Goal: Information Seeking & Learning: Learn about a topic

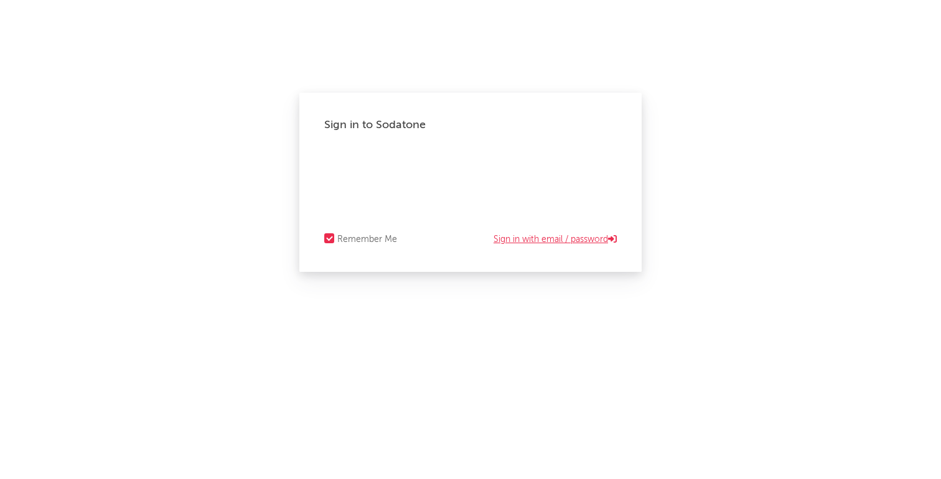
click at [510, 243] on link "Sign in with email / password" at bounding box center [554, 239] width 123 height 15
click at [487, 182] on div "Forgot your password?" at bounding box center [470, 182] width 292 height 62
click at [456, 156] on div "Forgot your password?" at bounding box center [470, 182] width 292 height 62
click at [577, 243] on link "Sign in with Okta" at bounding box center [579, 239] width 76 height 15
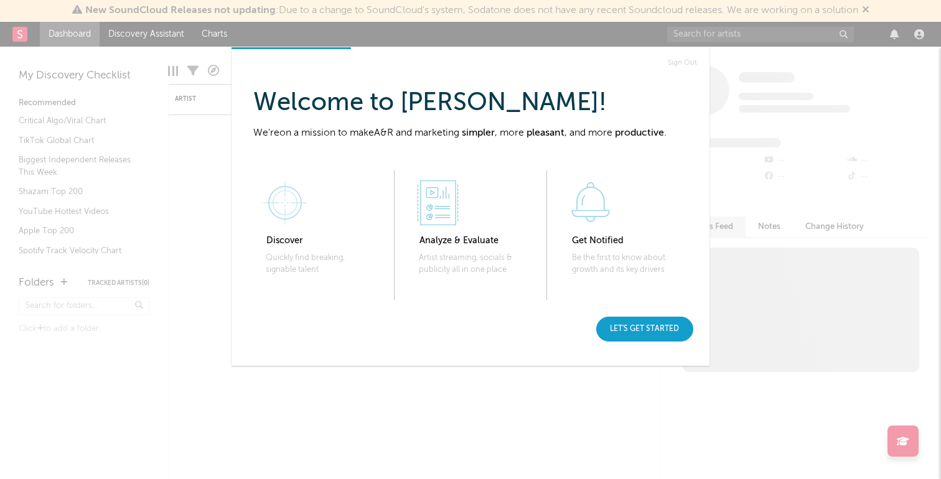
click at [632, 329] on div "Let's get started" at bounding box center [644, 329] width 97 height 25
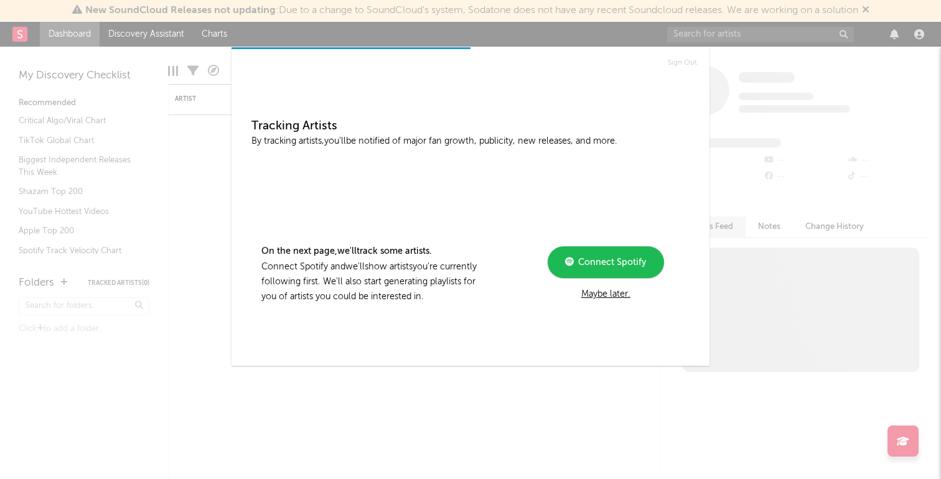
click at [605, 297] on div "Maybe later." at bounding box center [605, 294] width 167 height 15
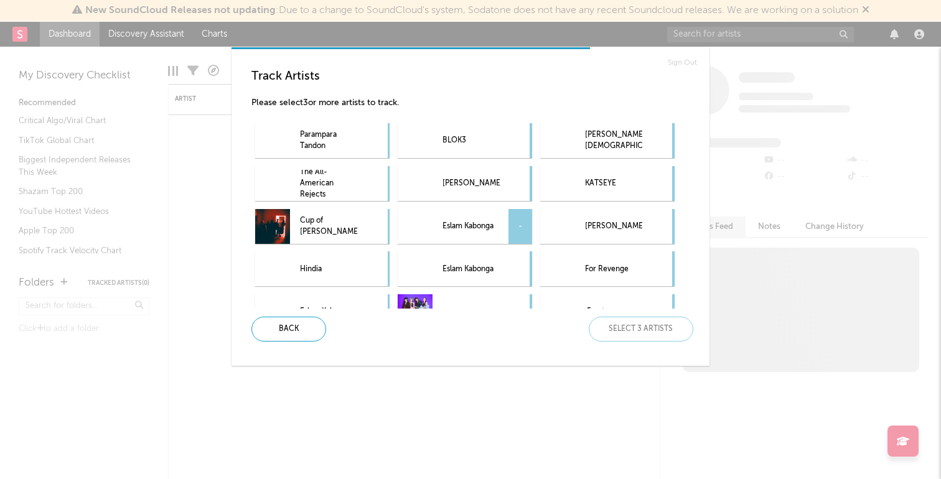
scroll to position [68, 0]
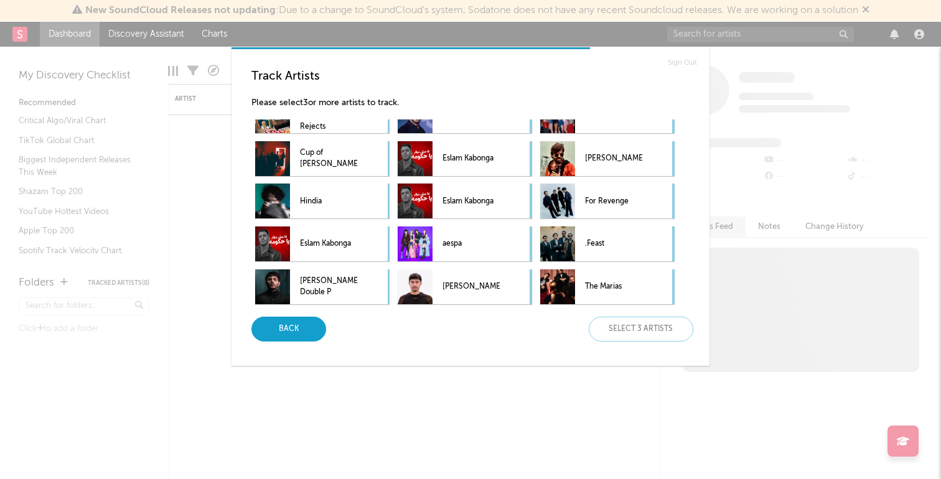
click at [309, 330] on div "Back" at bounding box center [288, 329] width 75 height 25
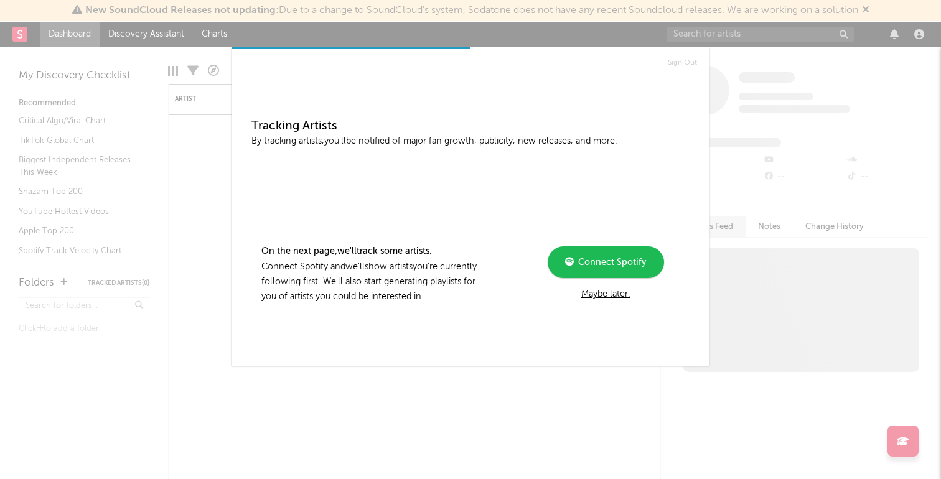
click at [595, 296] on div "Maybe later." at bounding box center [605, 294] width 167 height 15
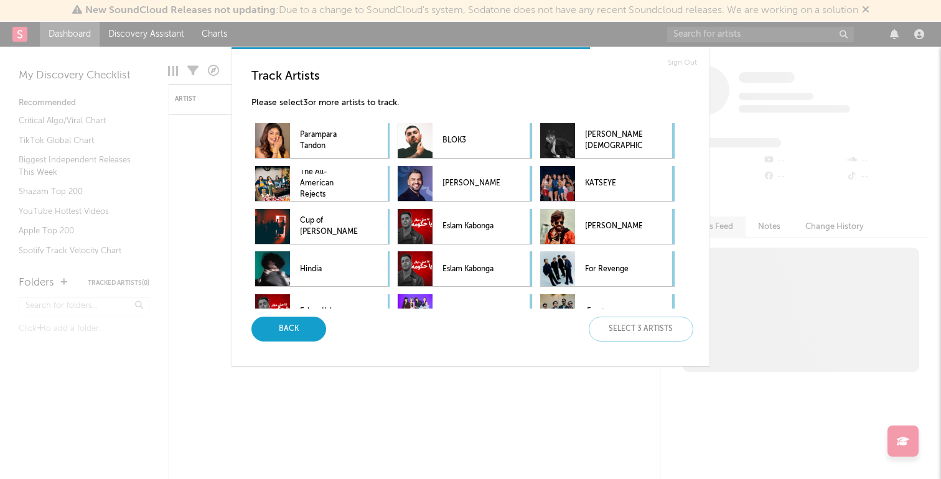
click at [312, 324] on div "Back" at bounding box center [288, 329] width 75 height 25
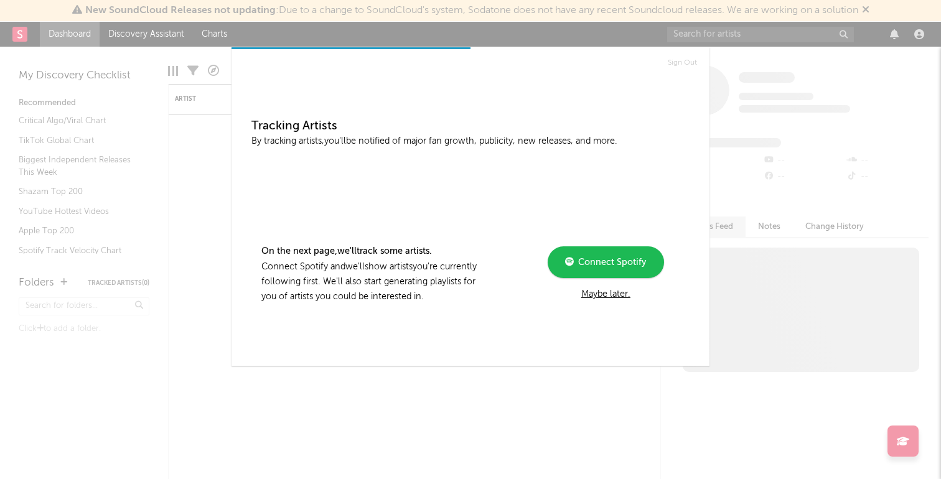
click at [603, 266] on span "Connect Spotify" at bounding box center [610, 262] width 72 height 9
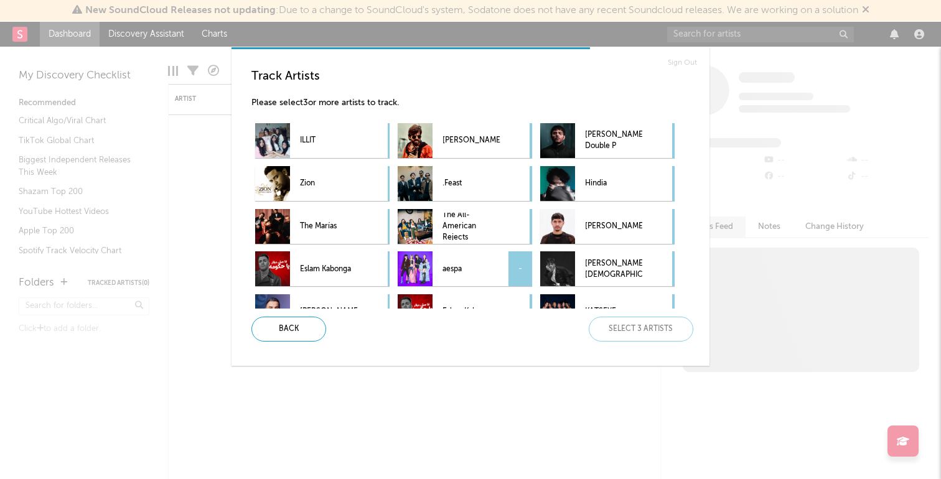
click at [474, 270] on p "aespa" at bounding box center [470, 269] width 57 height 28
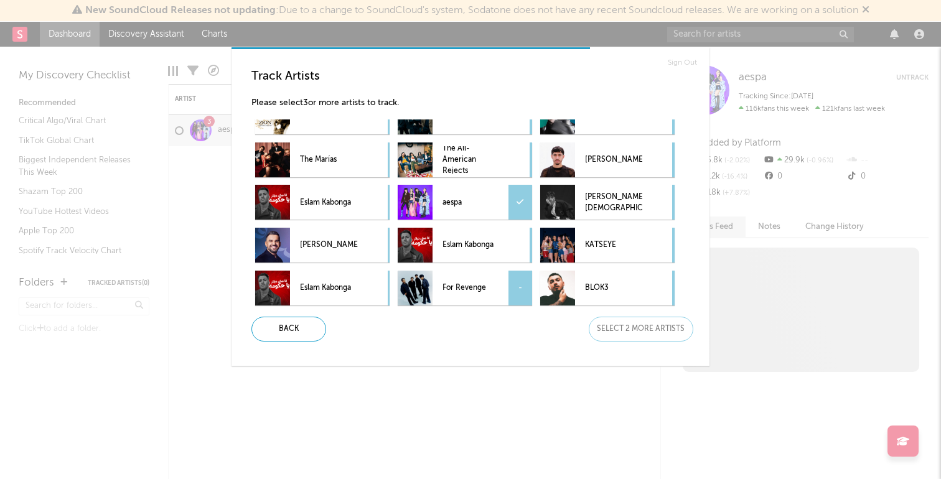
scroll to position [68, 0]
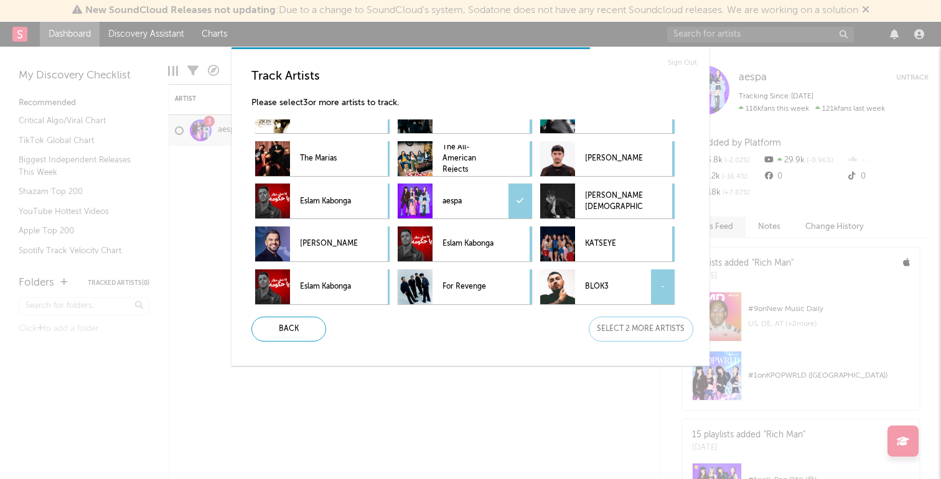
click at [587, 281] on p "BLOK3" at bounding box center [613, 287] width 57 height 28
click at [588, 244] on p "KATSEYE" at bounding box center [613, 244] width 57 height 28
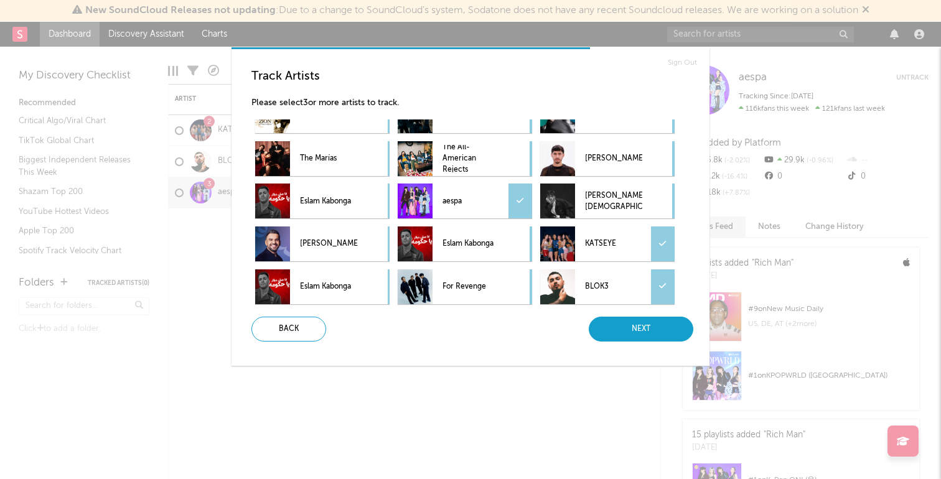
click at [623, 323] on div "Next" at bounding box center [641, 329] width 105 height 25
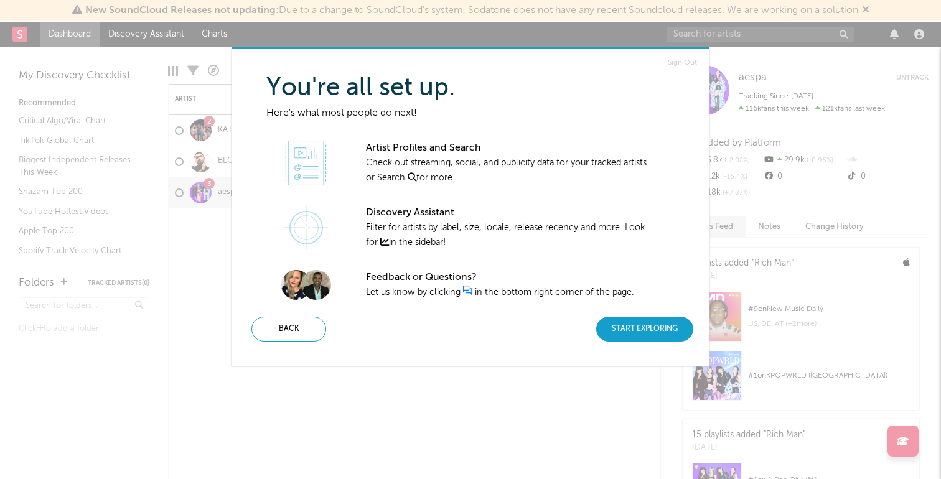
click at [623, 324] on div "Start Exploring" at bounding box center [644, 329] width 97 height 25
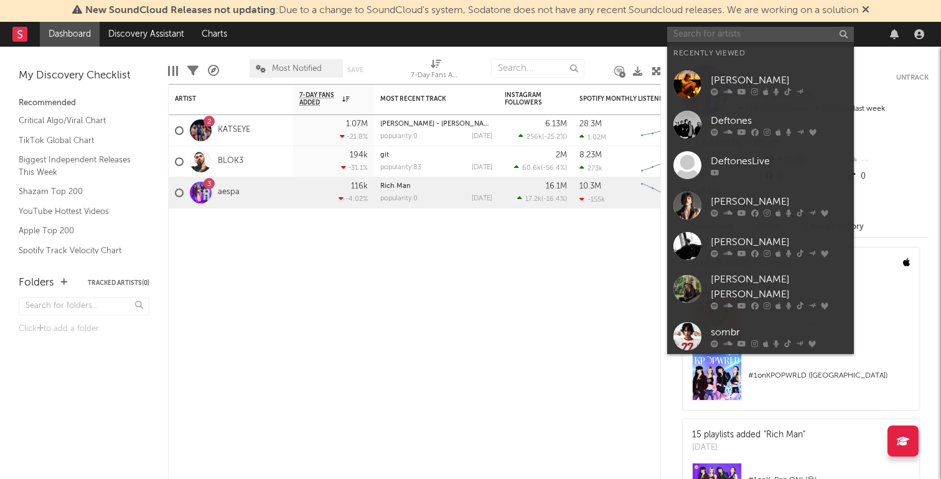
click at [708, 33] on input "text" at bounding box center [760, 35] width 187 height 16
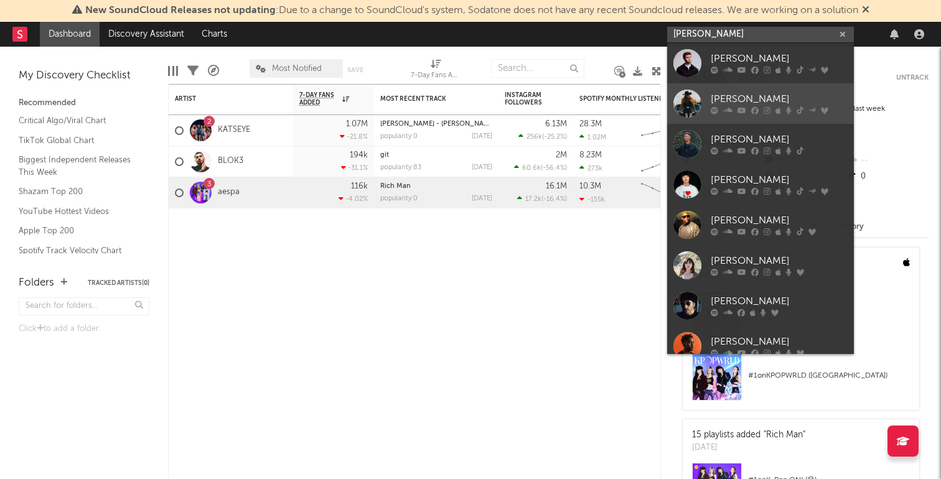
type input "[PERSON_NAME]"
click at [738, 96] on div "[PERSON_NAME]" at bounding box center [778, 99] width 137 height 15
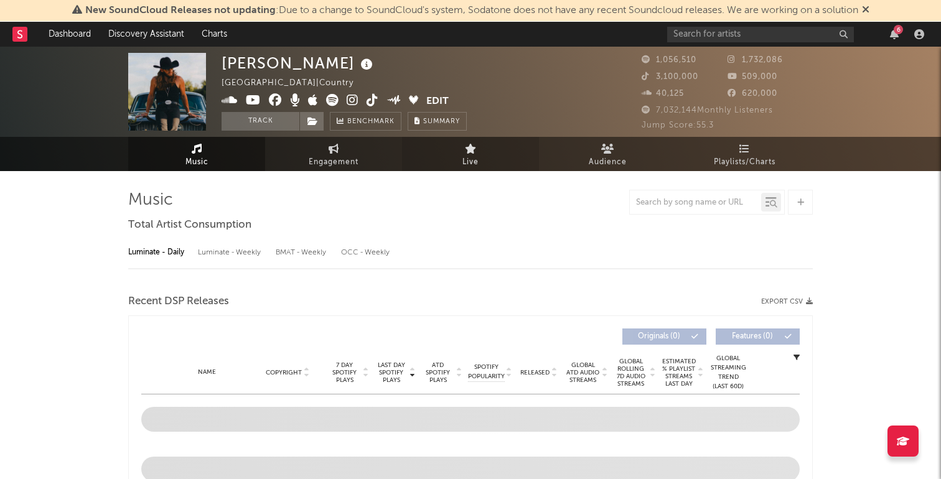
select select "6m"
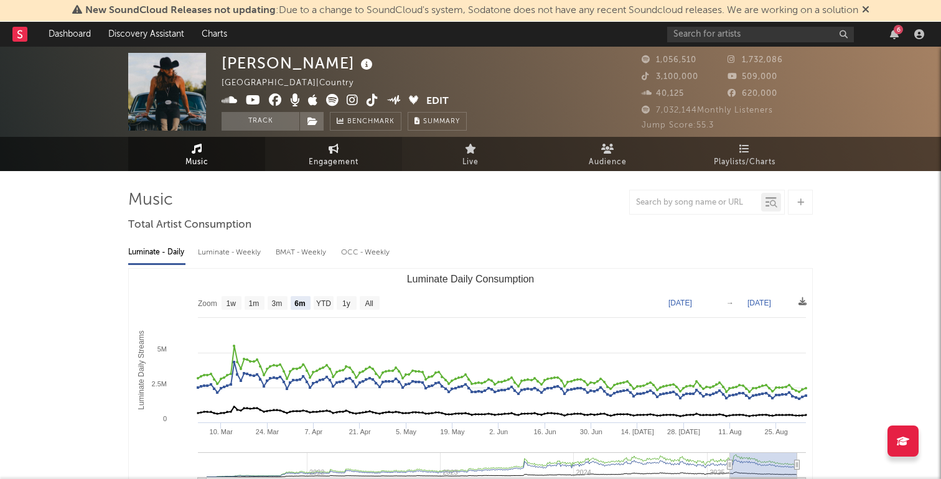
click at [344, 159] on span "Engagement" at bounding box center [334, 162] width 50 height 15
select select "1w"
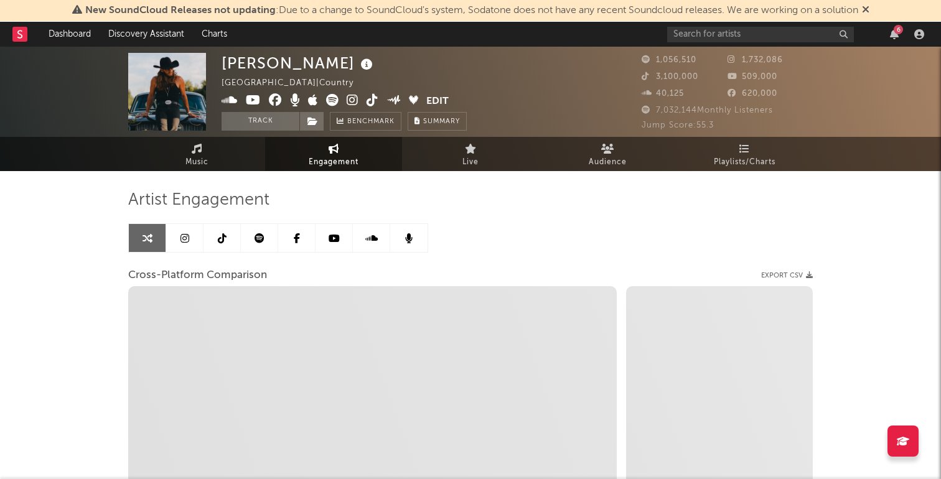
click at [185, 239] on icon at bounding box center [184, 238] width 9 height 10
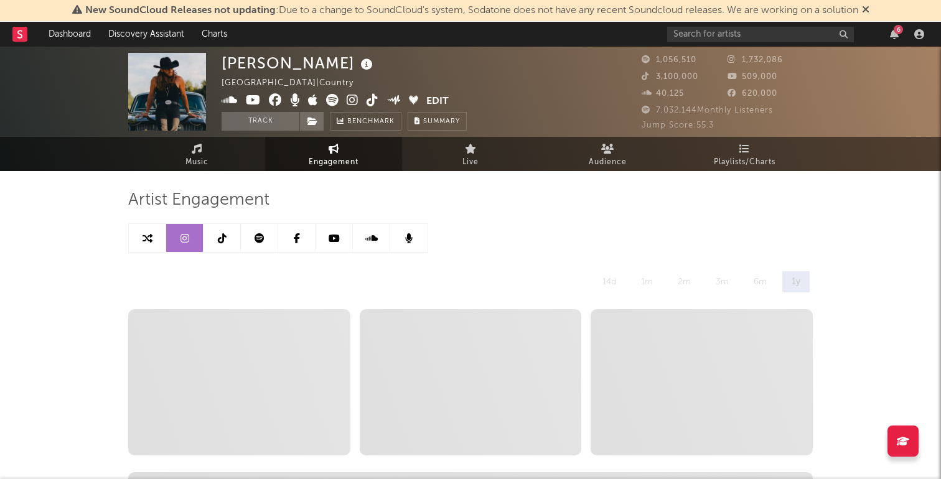
select select "6m"
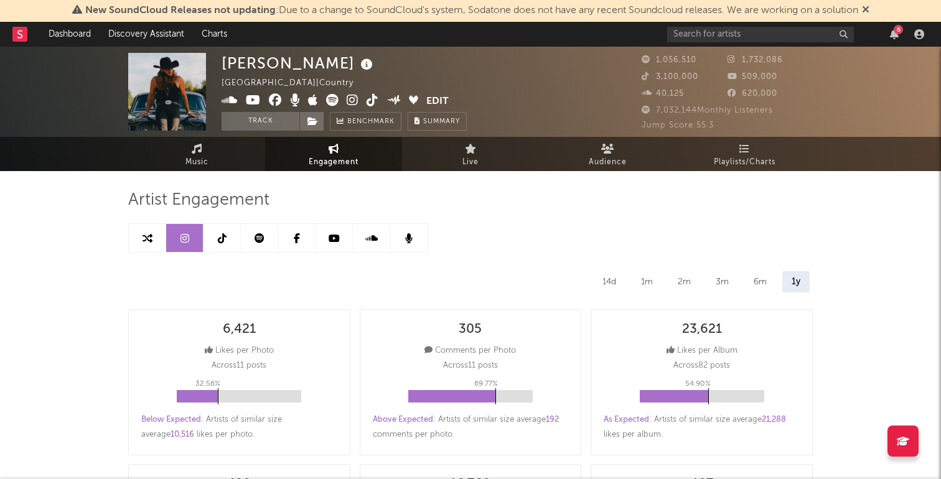
click at [761, 282] on div "6m" at bounding box center [760, 281] width 32 height 21
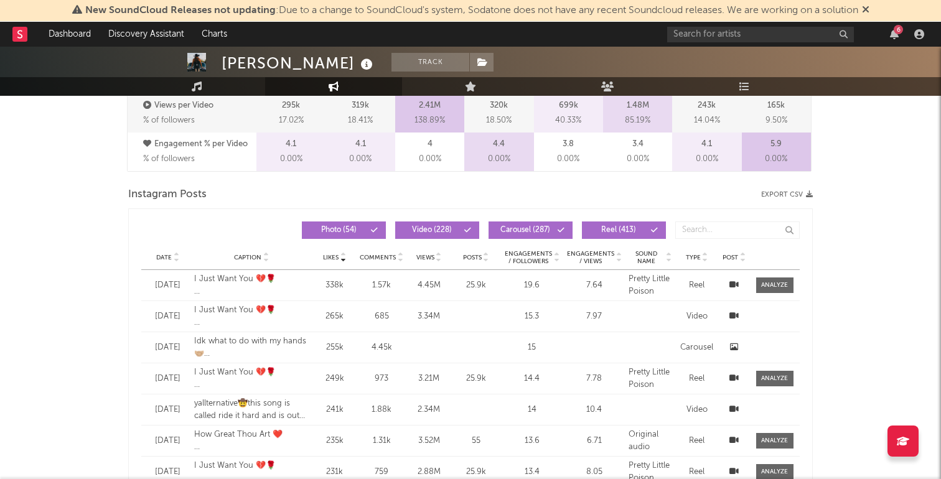
scroll to position [944, 0]
click at [373, 229] on icon at bounding box center [373, 229] width 7 height 7
click at [560, 228] on icon at bounding box center [560, 229] width 7 height 7
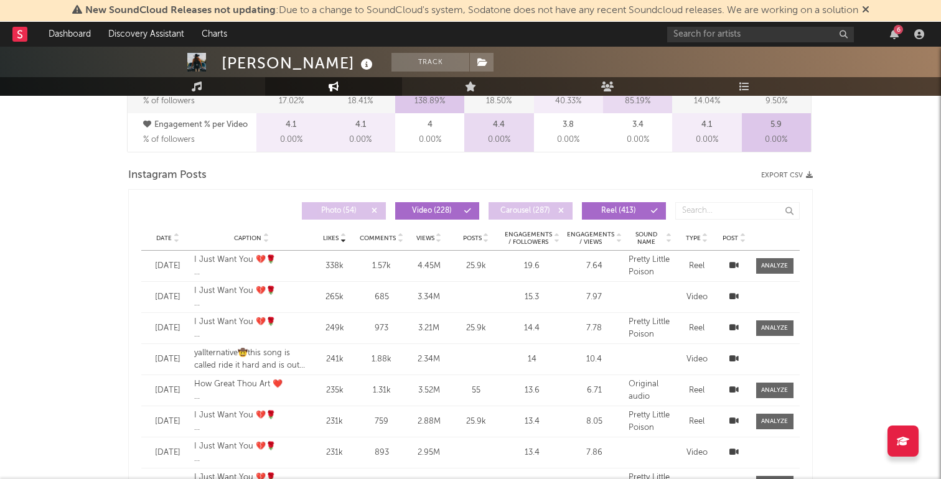
scroll to position [964, 0]
click at [373, 211] on icon at bounding box center [373, 210] width 7 height 7
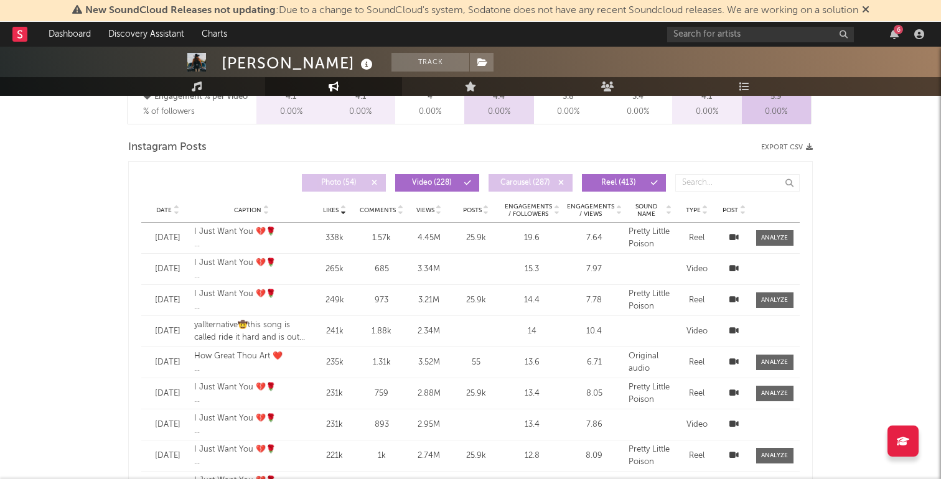
scroll to position [992, 0]
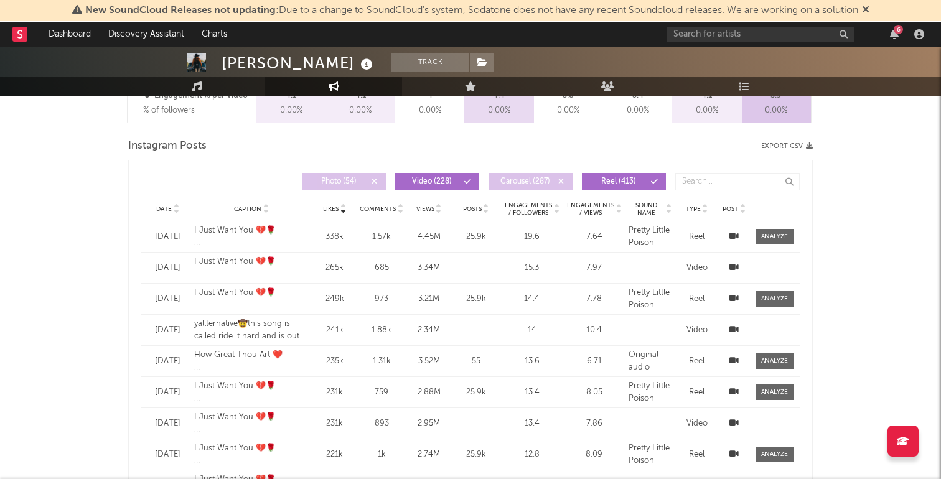
click at [597, 210] on span "Engagements / Views" at bounding box center [590, 209] width 49 height 15
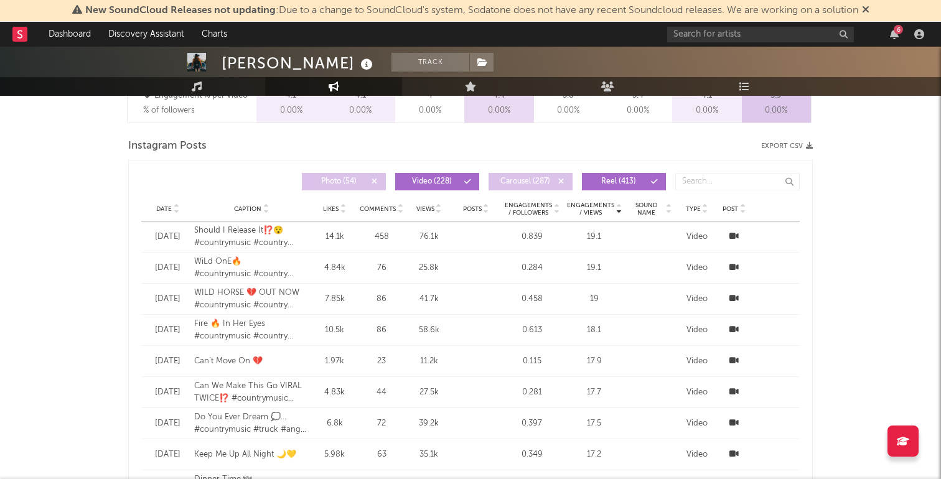
click at [174, 207] on icon at bounding box center [176, 206] width 6 height 5
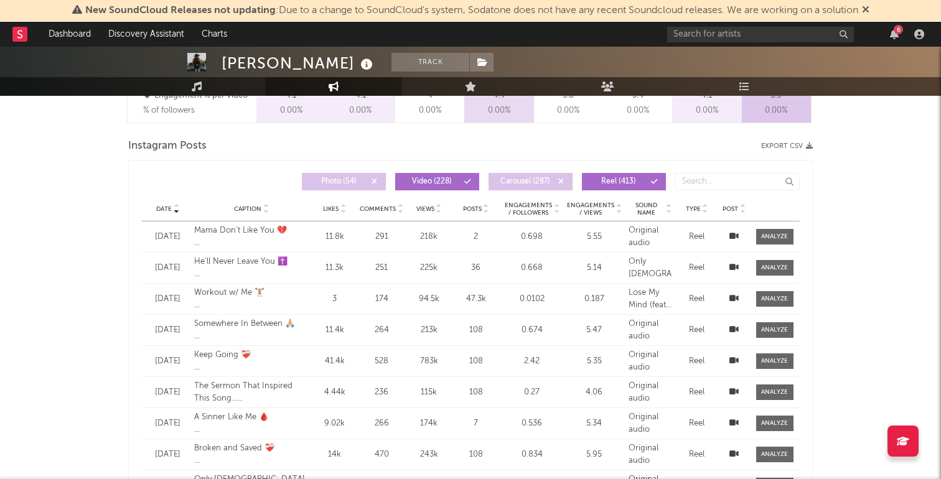
click at [582, 207] on span "Engagements / Views" at bounding box center [590, 209] width 49 height 15
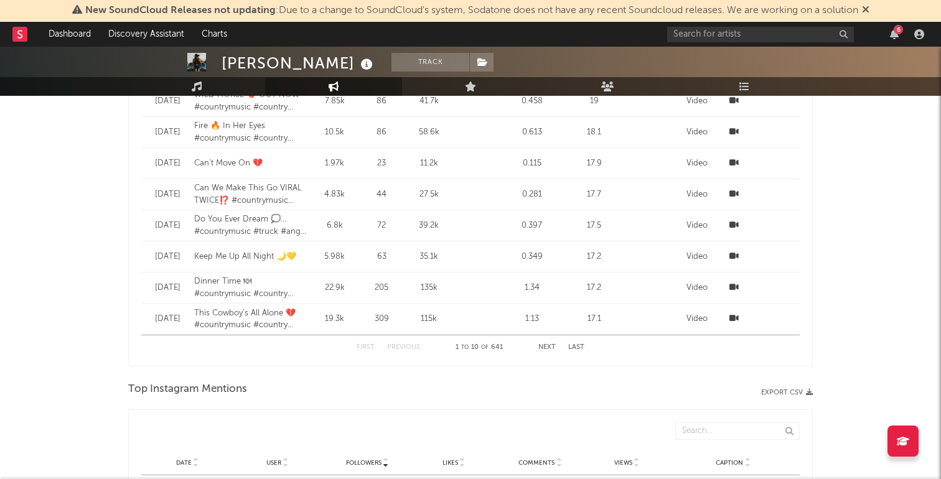
scroll to position [1193, 0]
click at [551, 343] on button "Next" at bounding box center [546, 345] width 17 height 7
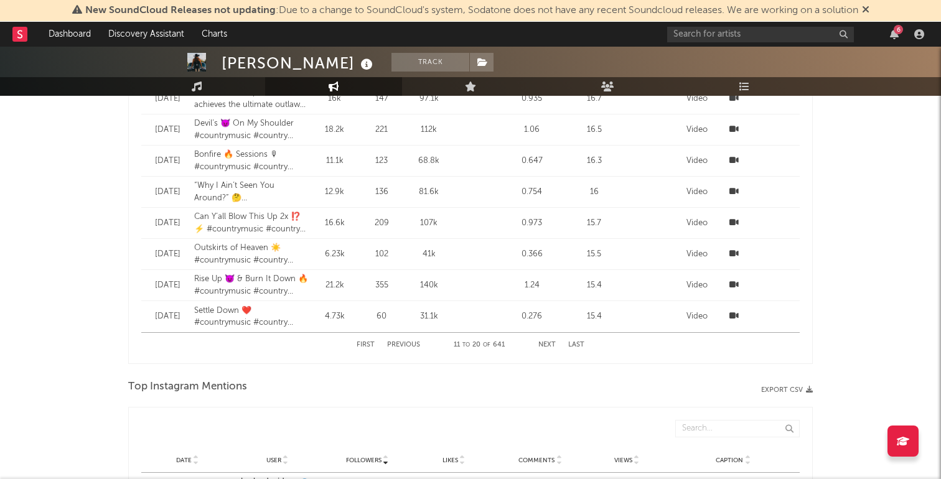
click at [551, 343] on button "Next" at bounding box center [546, 345] width 17 height 7
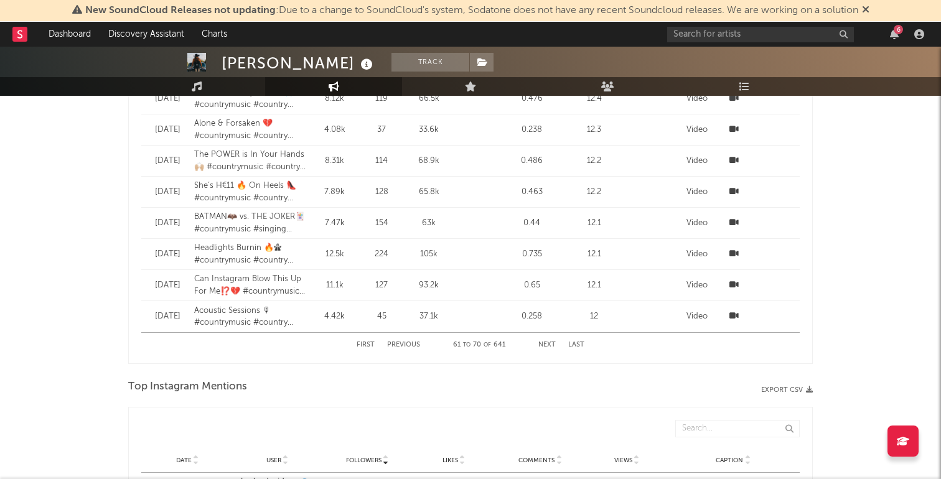
click at [551, 343] on button "Next" at bounding box center [546, 345] width 17 height 7
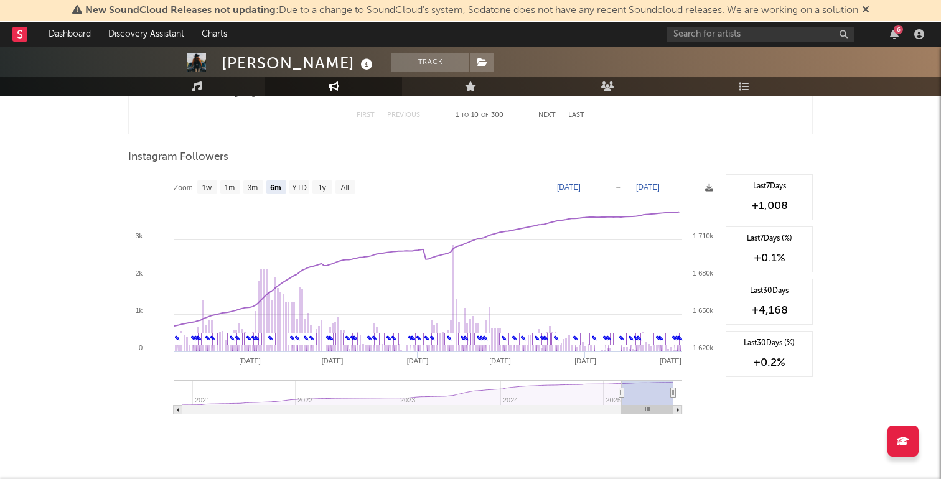
scroll to position [1905, 0]
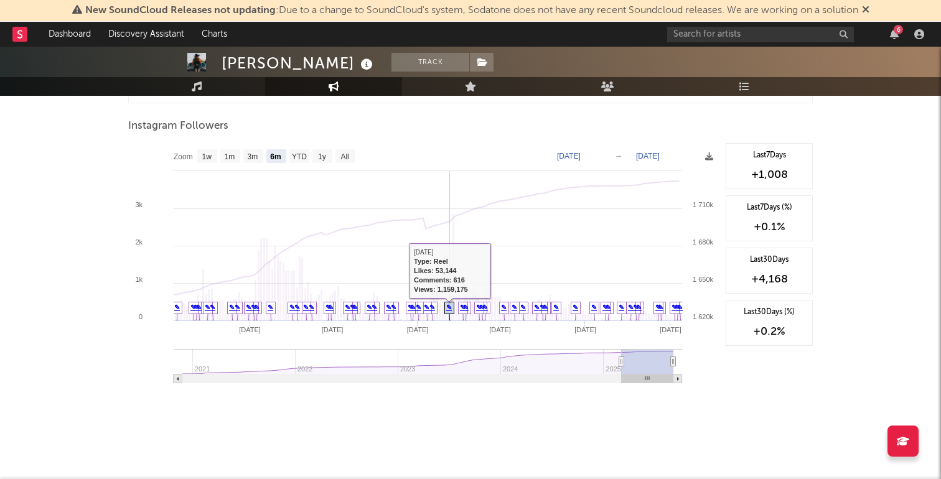
click at [447, 308] on link "✎" at bounding box center [449, 307] width 6 height 7
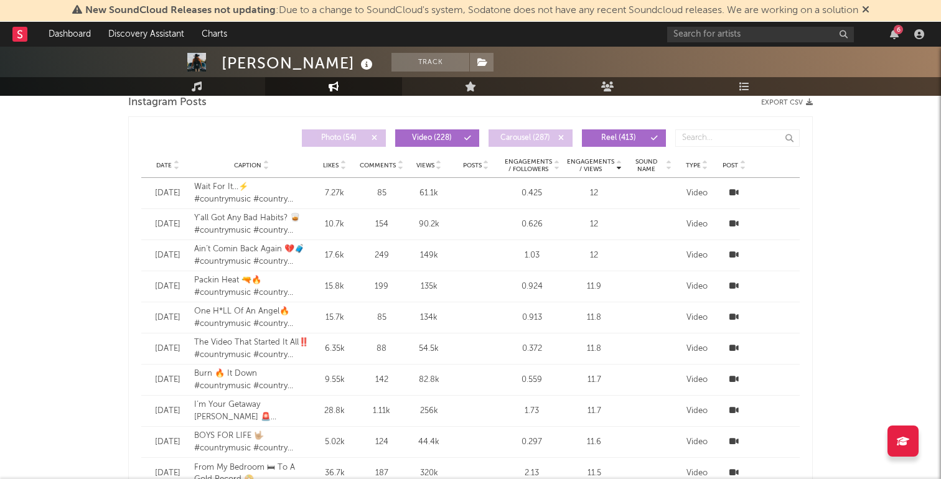
scroll to position [1025, 0]
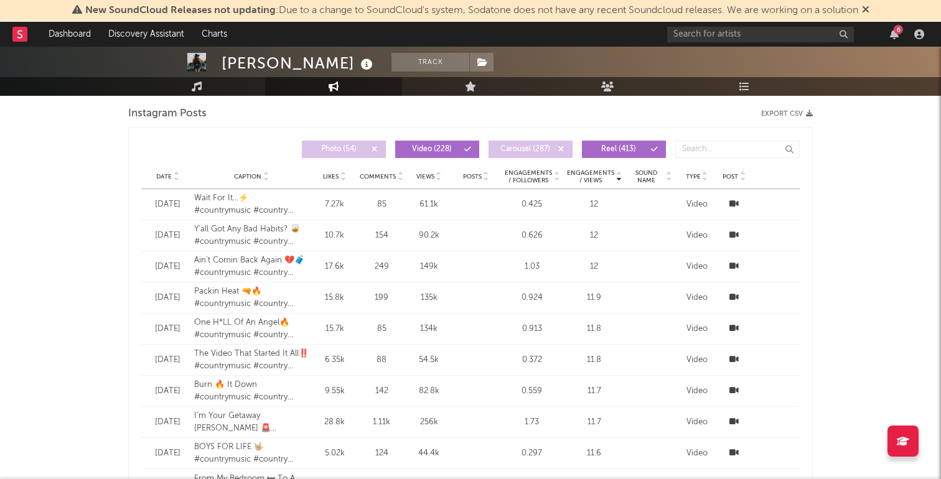
click at [169, 177] on span "Date" at bounding box center [164, 176] width 16 height 7
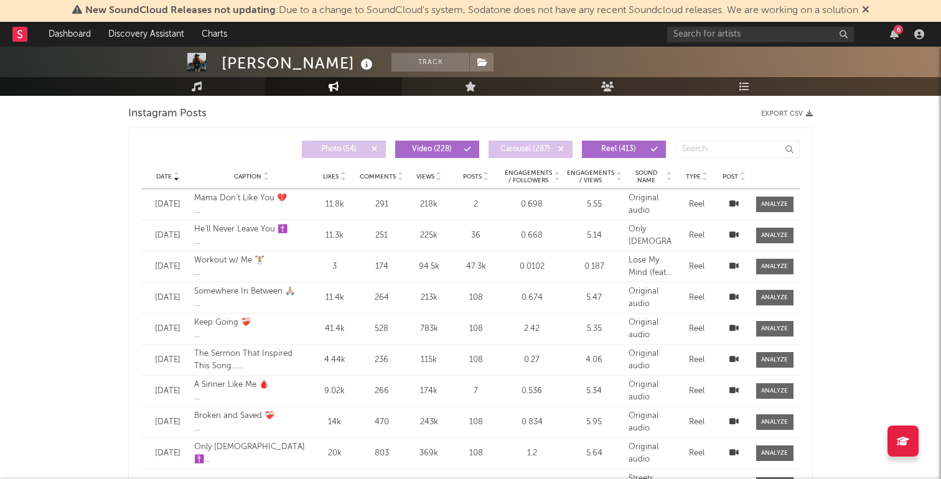
click at [699, 327] on div "Reel" at bounding box center [696, 329] width 37 height 12
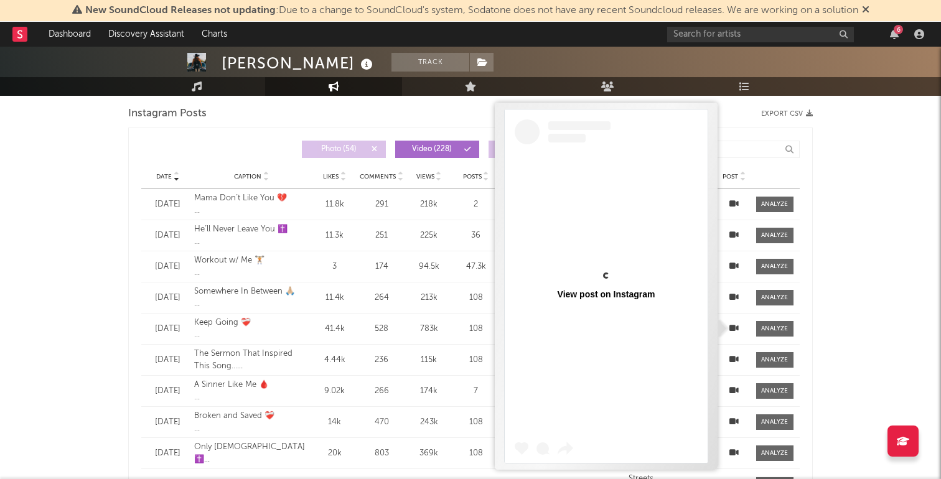
click at [733, 327] on icon at bounding box center [733, 328] width 9 height 8
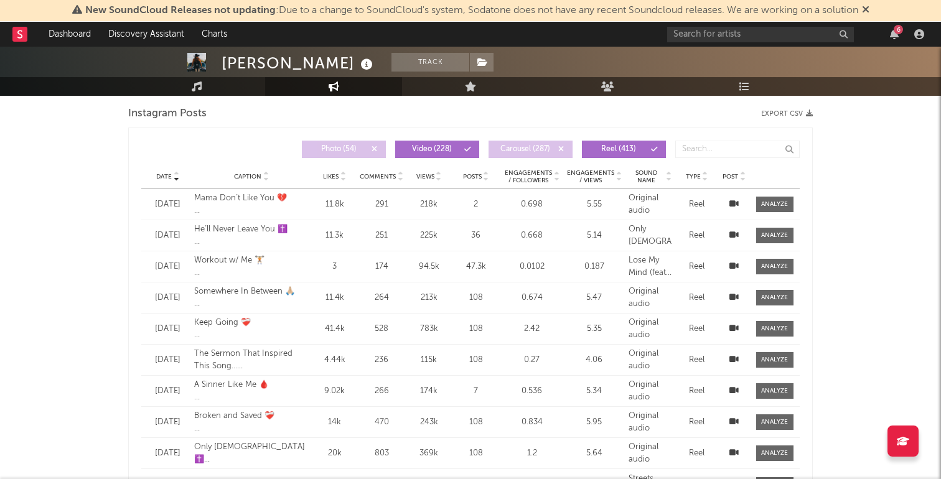
click at [888, 220] on div "[PERSON_NAME] Track [GEOGRAPHIC_DATA] | Country Edit Track Benchmark Summary 1,…" at bounding box center [470, 190] width 941 height 2337
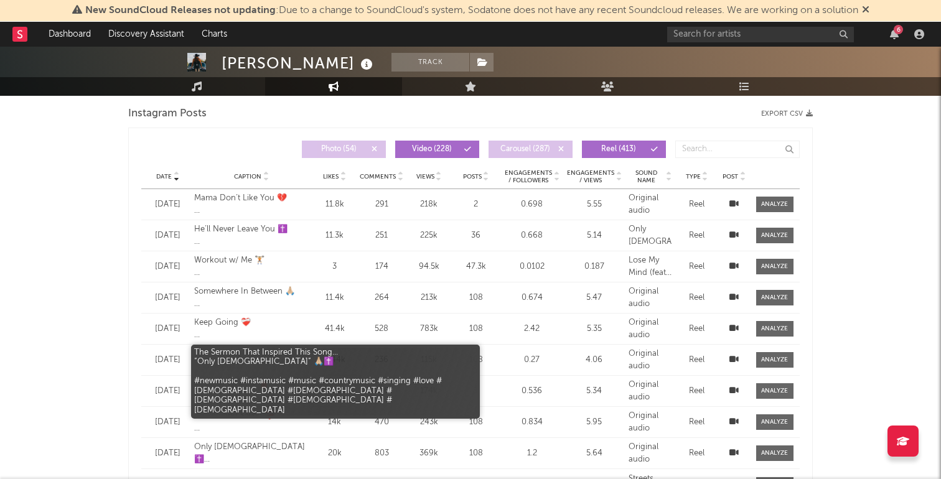
click at [288, 353] on div "The Sermon That Inspired This Song... “Only [DEMOGRAPHIC_DATA]” 🙏🏼✝️ #newmusic …" at bounding box center [251, 360] width 115 height 24
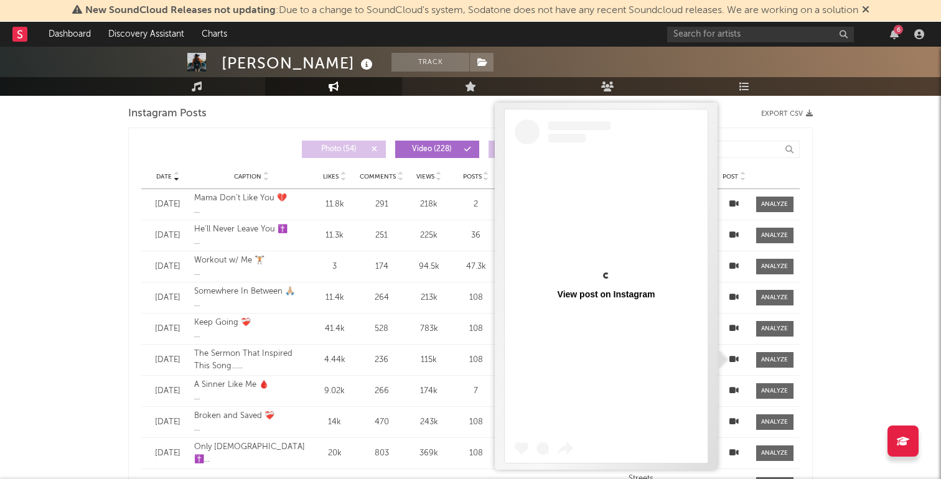
click at [734, 359] on icon at bounding box center [733, 359] width 9 height 8
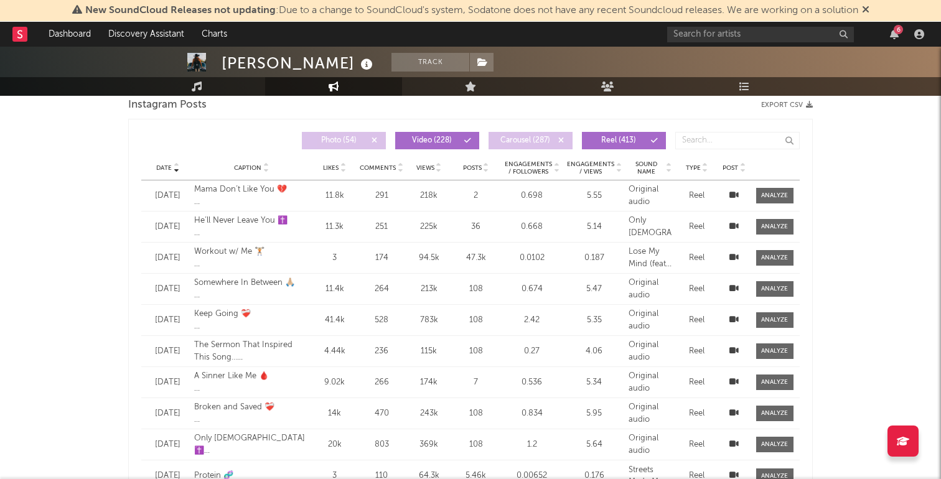
scroll to position [1032, 0]
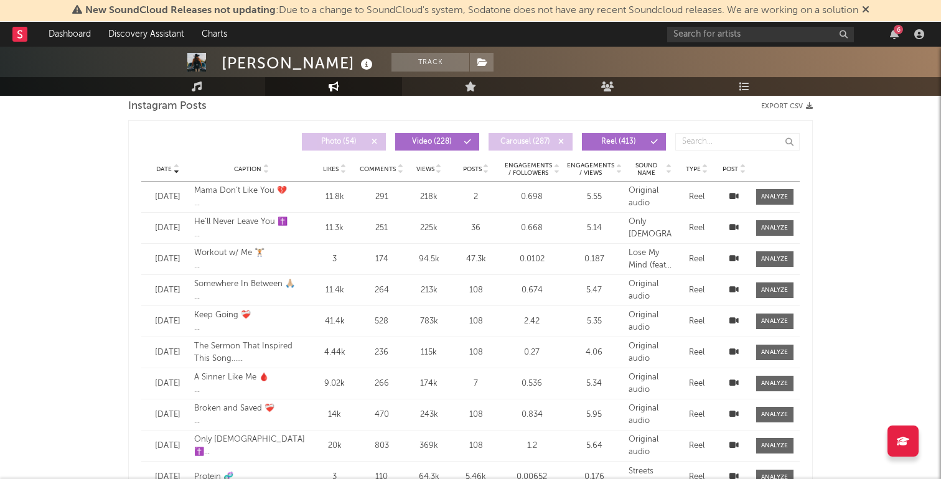
click at [426, 322] on div "783k" at bounding box center [428, 321] width 39 height 12
click at [701, 320] on div "Reel" at bounding box center [696, 321] width 37 height 12
click at [730, 320] on icon at bounding box center [733, 321] width 9 height 8
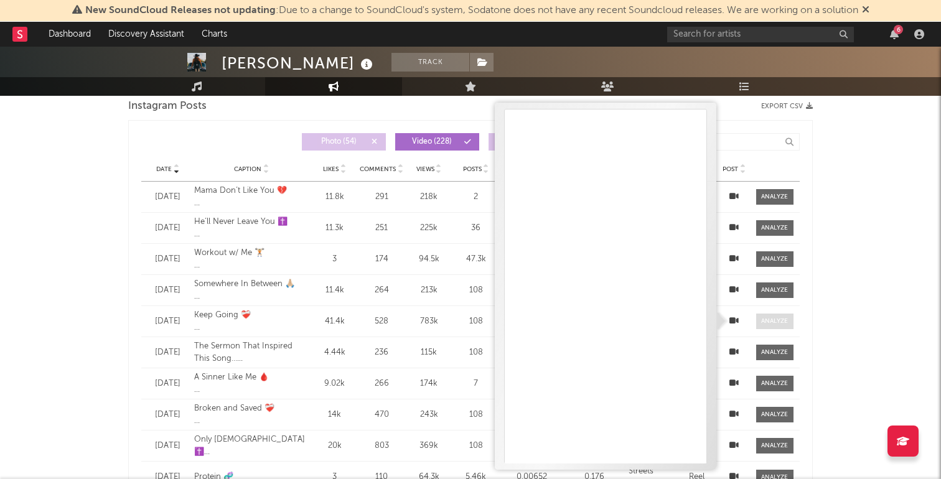
click at [763, 318] on div at bounding box center [774, 321] width 27 height 9
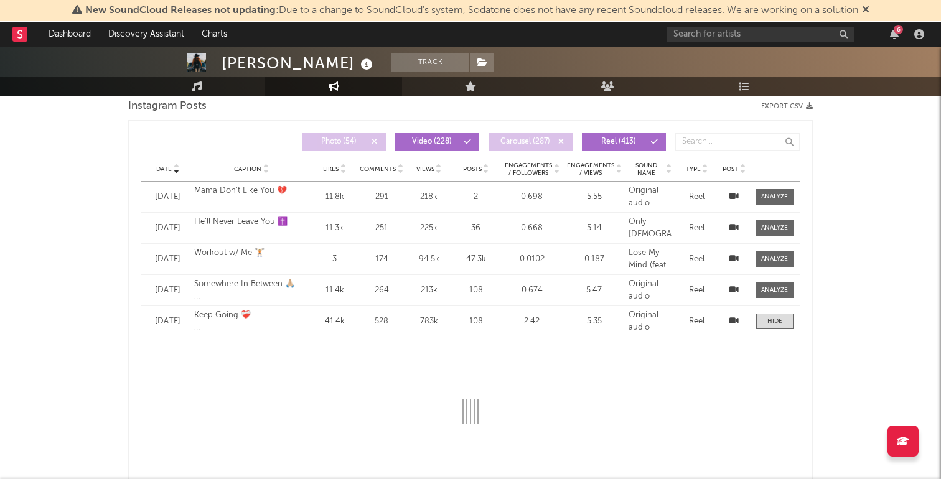
select select "1w"
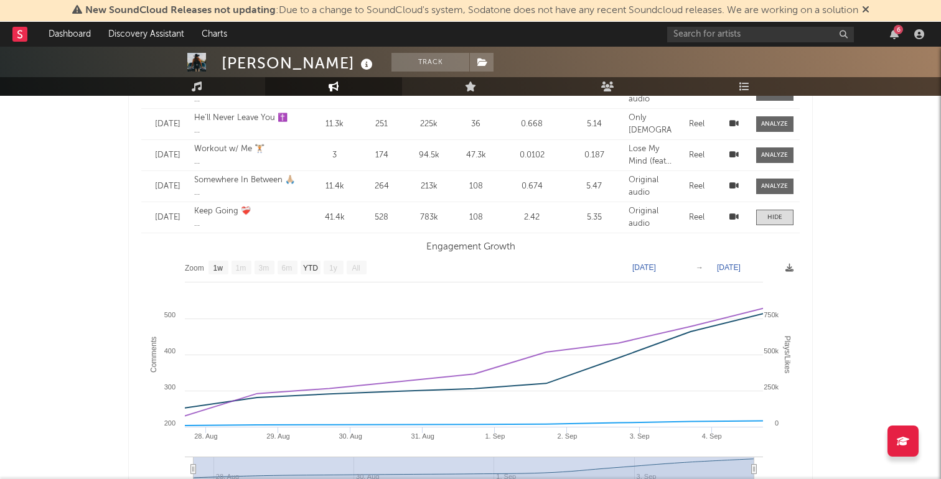
scroll to position [1114, 0]
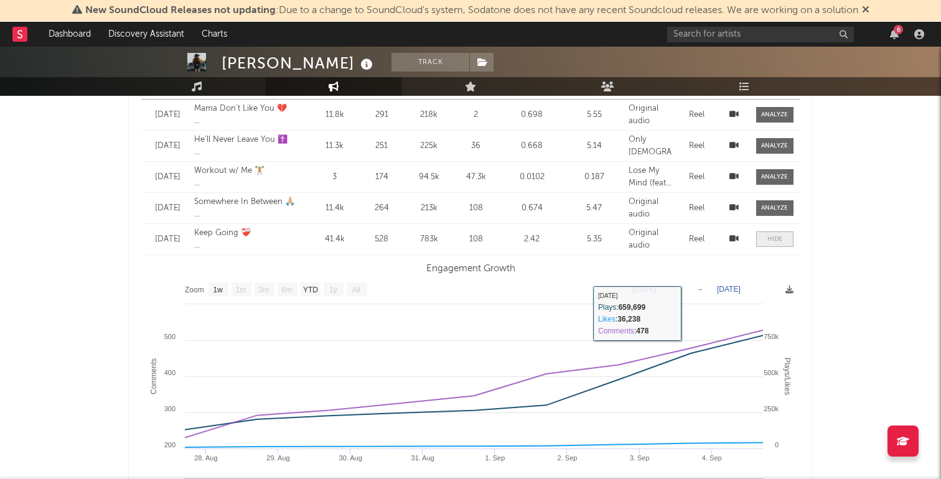
click at [768, 235] on div at bounding box center [774, 239] width 15 height 9
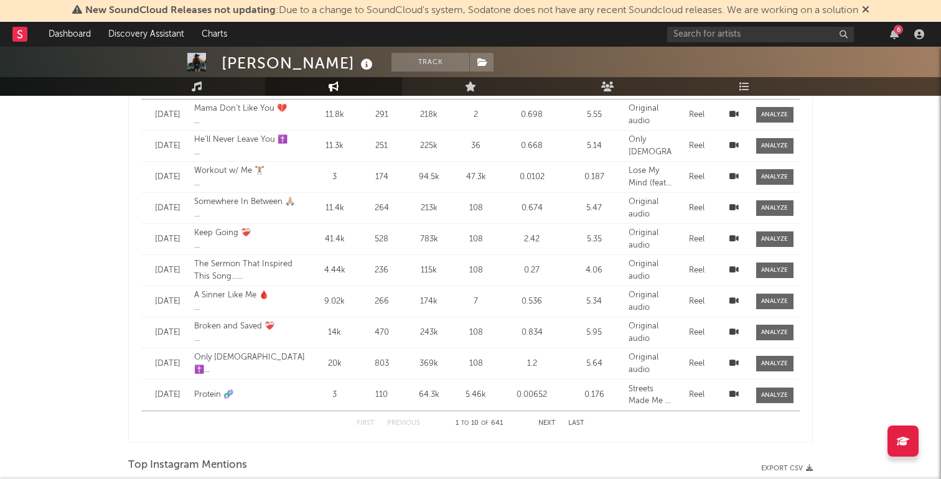
click at [426, 359] on div "369k" at bounding box center [428, 364] width 39 height 12
click at [731, 361] on icon at bounding box center [733, 363] width 9 height 8
click at [549, 424] on button "Next" at bounding box center [546, 423] width 17 height 7
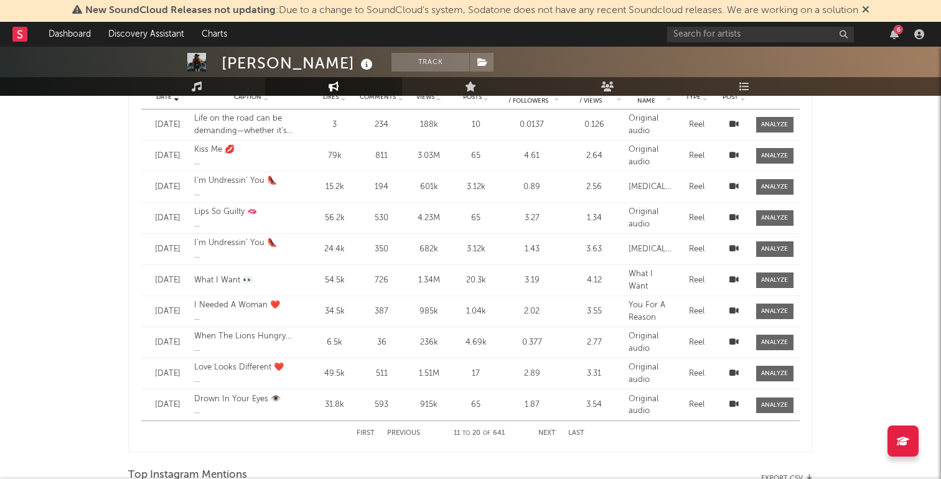
scroll to position [1102, 0]
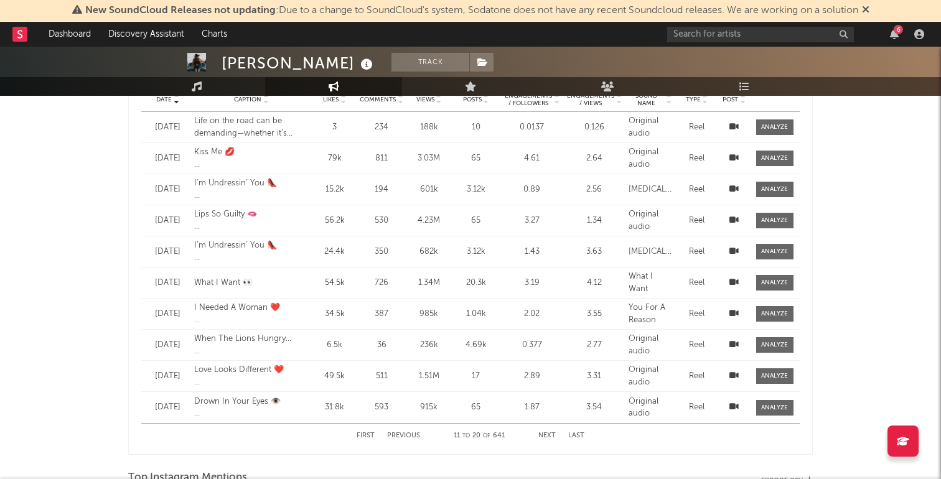
click at [734, 218] on icon at bounding box center [733, 220] width 9 height 8
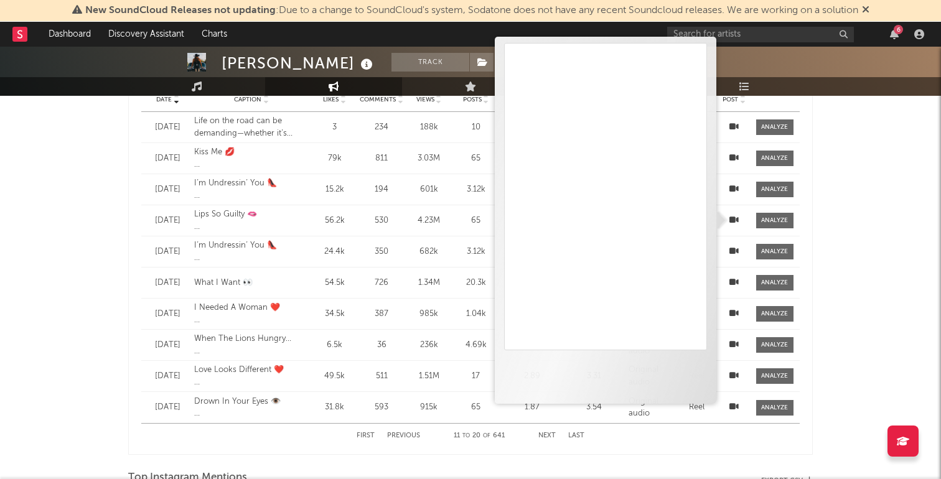
click at [85, 235] on div "[PERSON_NAME] Track [GEOGRAPHIC_DATA] | Country Edit Track Benchmark Summary 1,…" at bounding box center [470, 113] width 941 height 2337
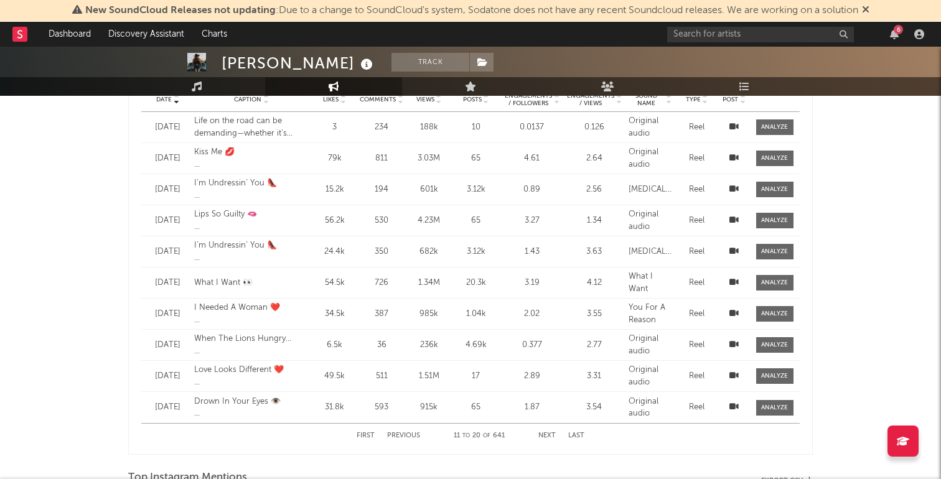
scroll to position [1091, 0]
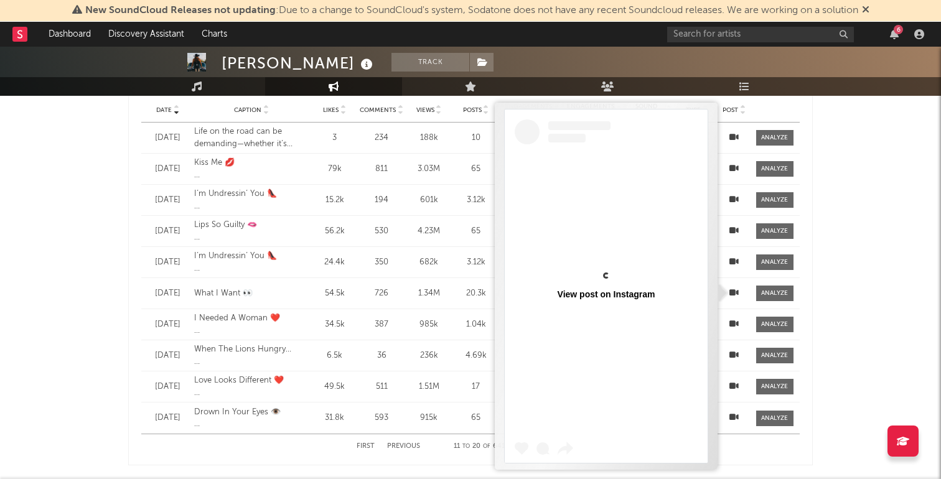
click at [733, 291] on icon at bounding box center [733, 293] width 9 height 8
